Goal: Transaction & Acquisition: Purchase product/service

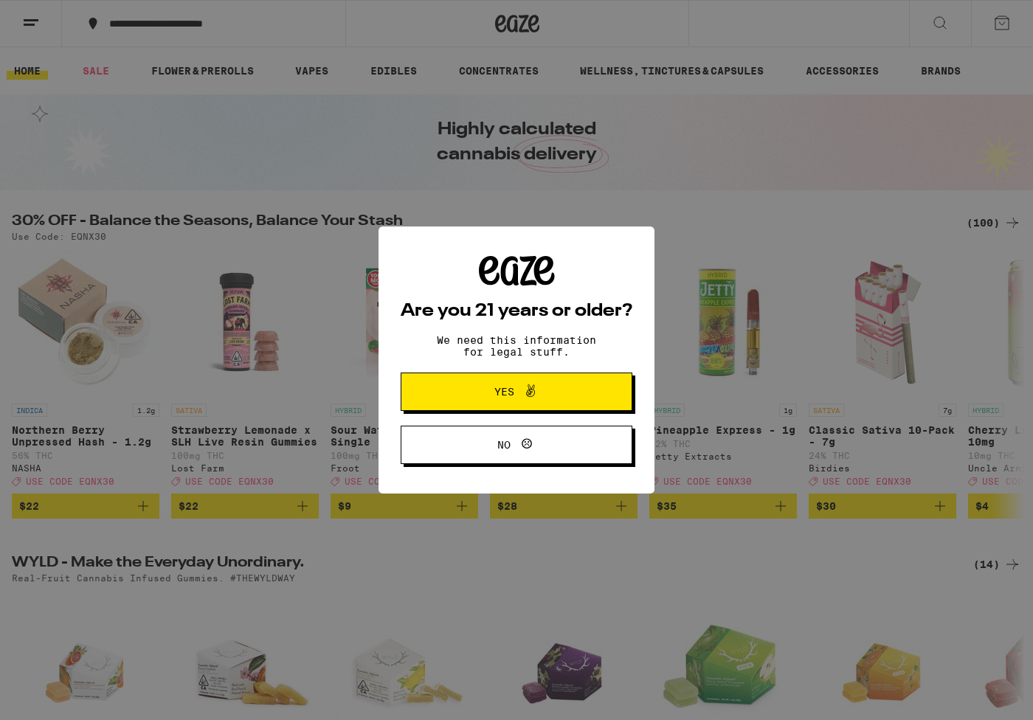
click at [529, 400] on icon at bounding box center [531, 391] width 18 height 18
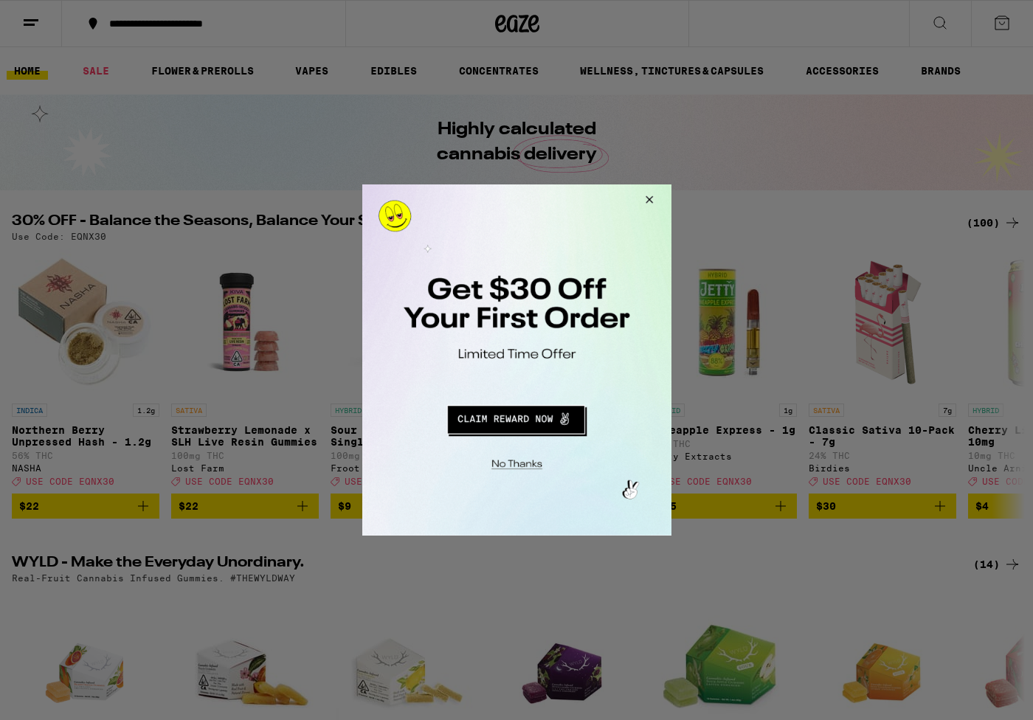
click at [956, 27] on div at bounding box center [516, 360] width 1033 height 720
click at [652, 194] on button "Close Modal" at bounding box center [647, 202] width 40 height 35
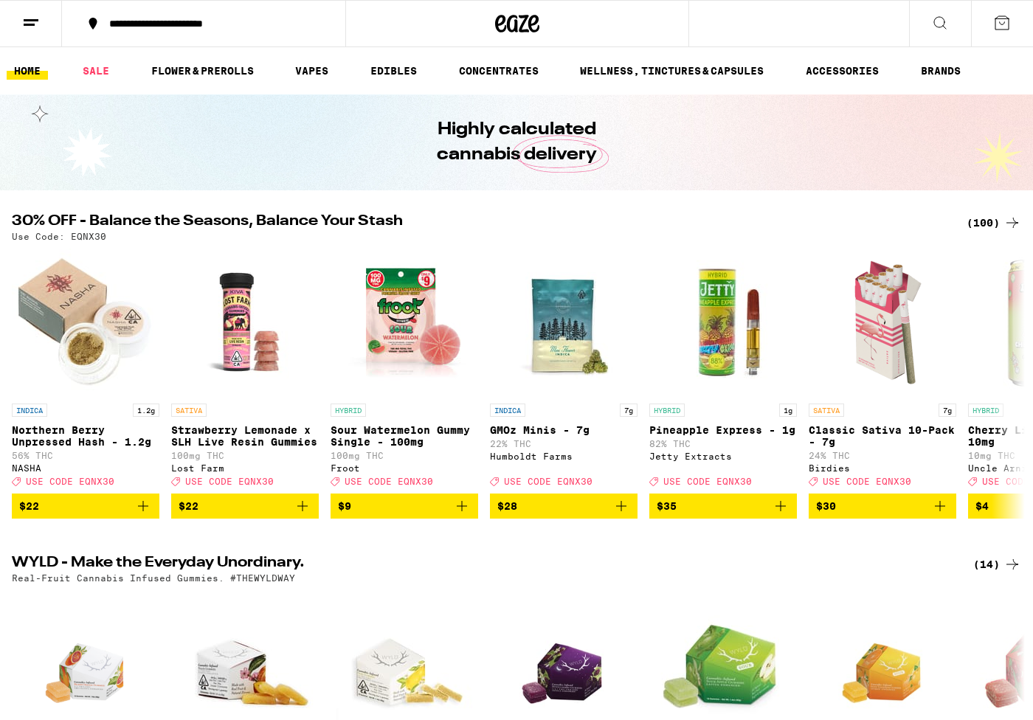
click at [932, 23] on icon at bounding box center [941, 23] width 18 height 18
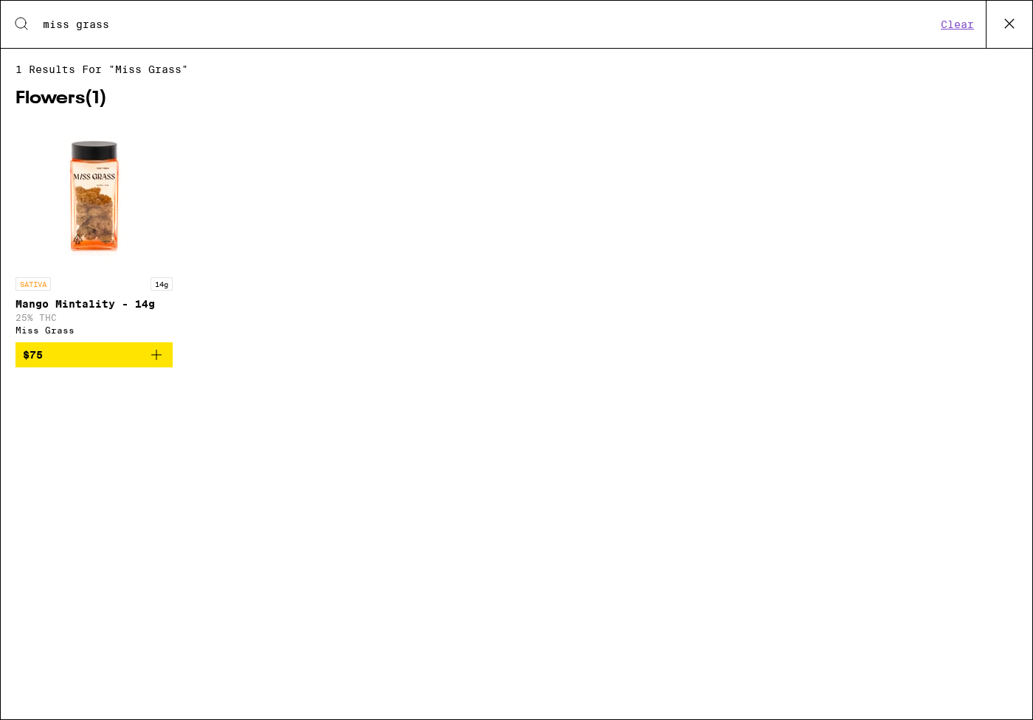
type input "miss grass"
click at [106, 188] on img "Open page for Mango Mintality - 14g from Miss Grass" at bounding box center [95, 197] width 148 height 148
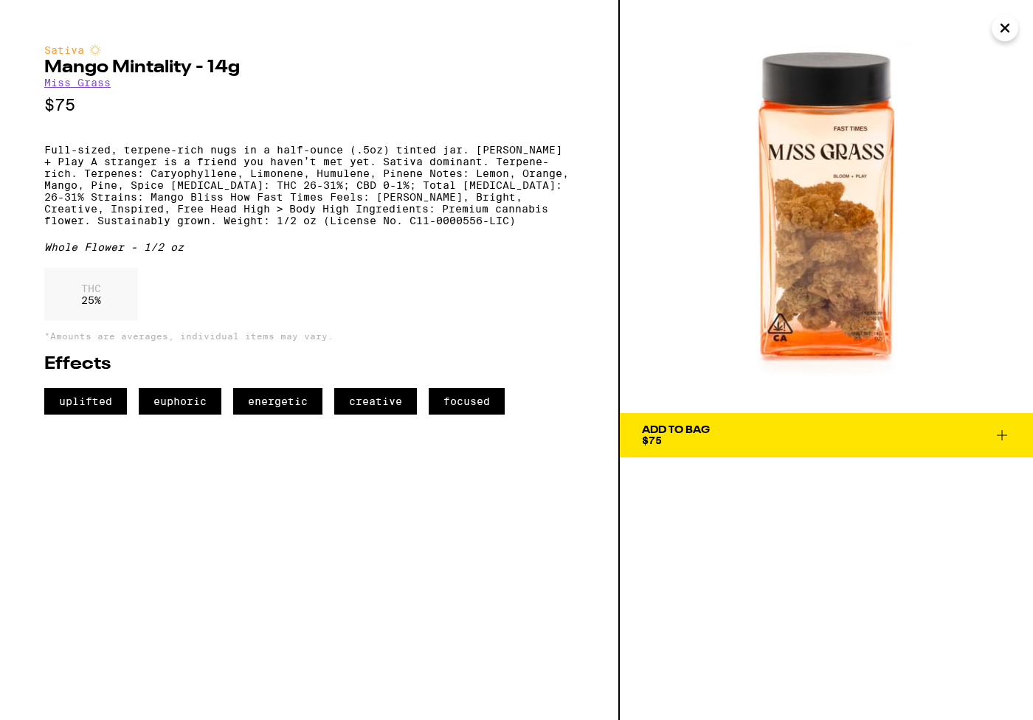
click at [86, 83] on link "Miss Grass" at bounding box center [77, 83] width 66 height 12
